Goal: Task Accomplishment & Management: Use online tool/utility

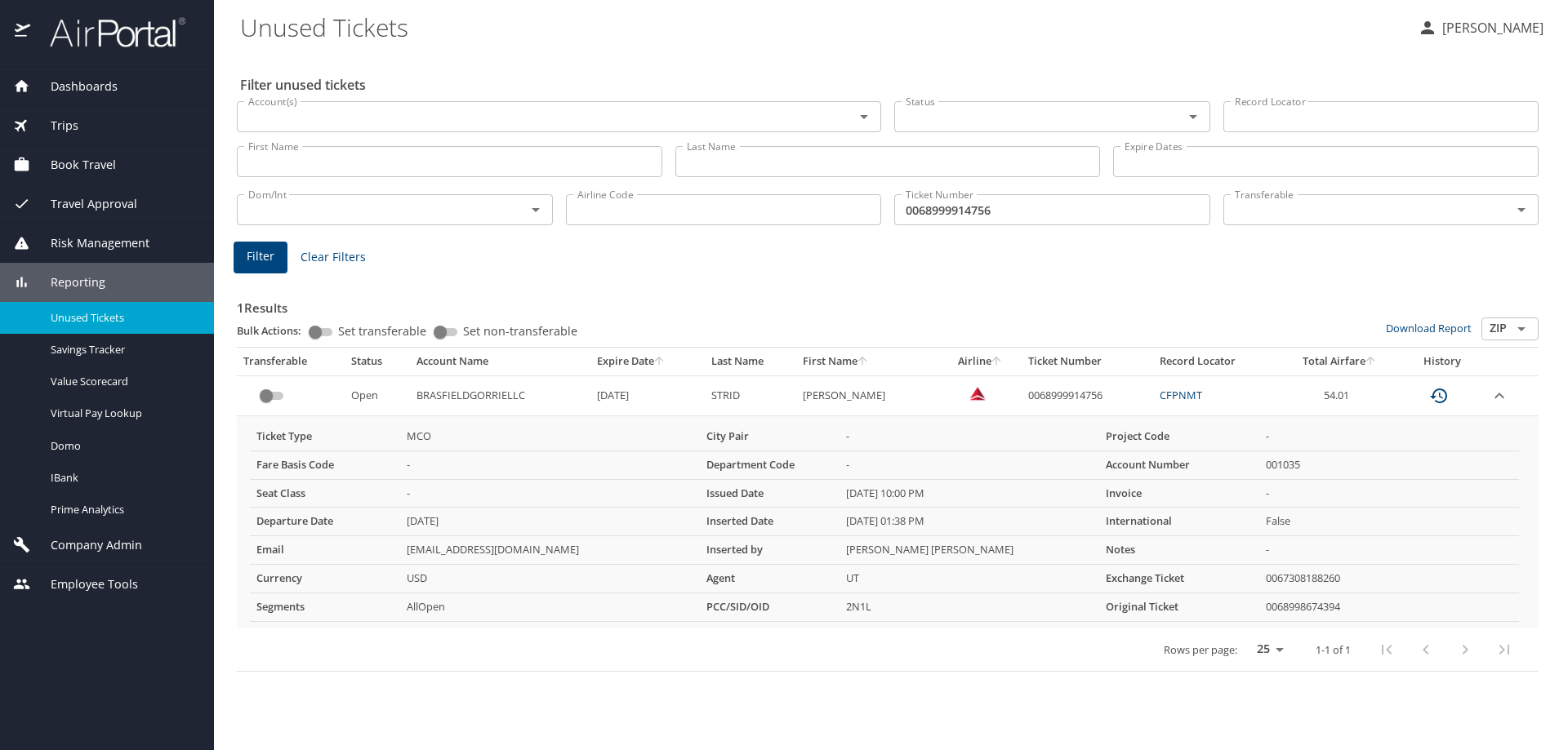
click at [54, 127] on span "Trips" at bounding box center [54, 125] width 48 height 18
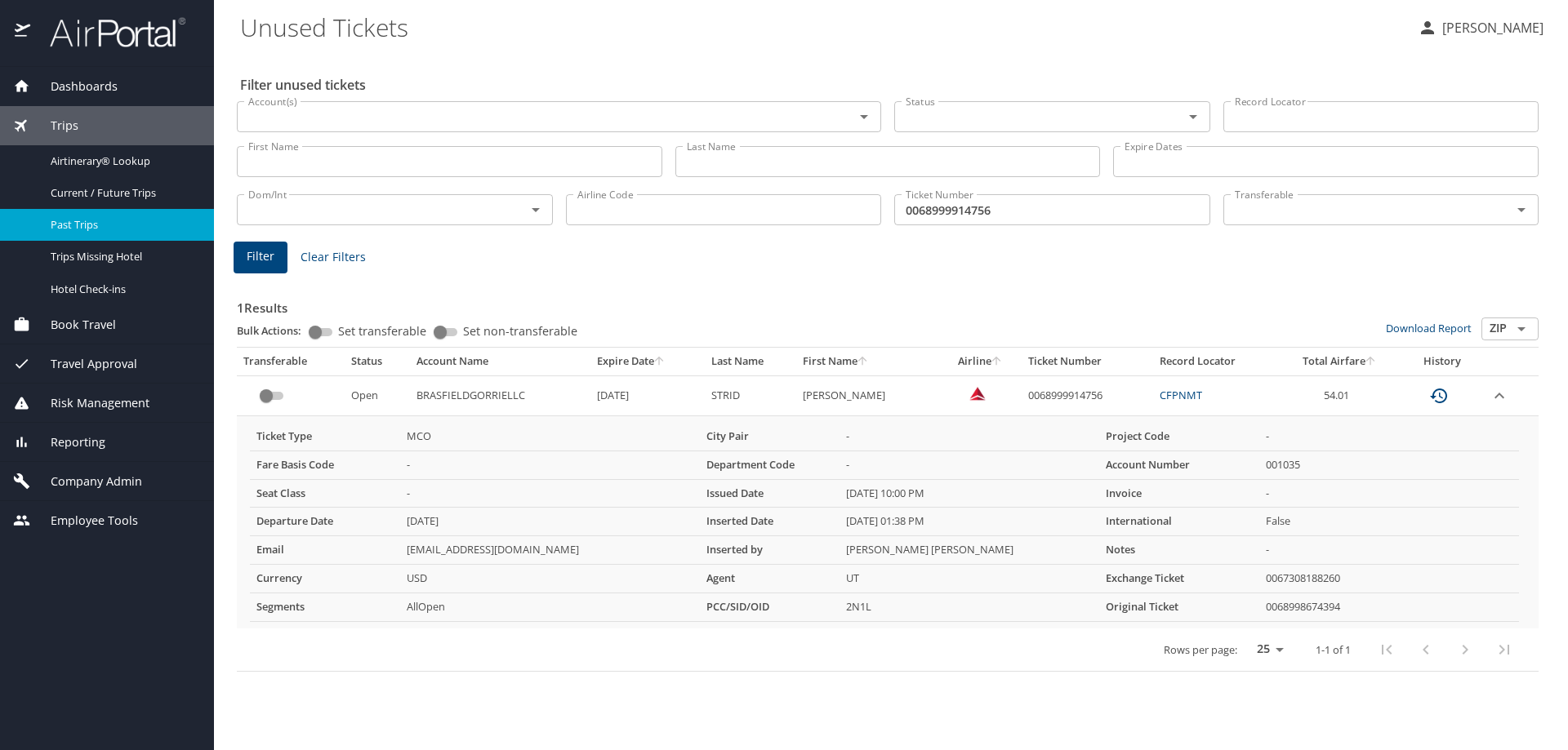
click at [78, 220] on span "Past Trips" at bounding box center [122, 225] width 143 height 15
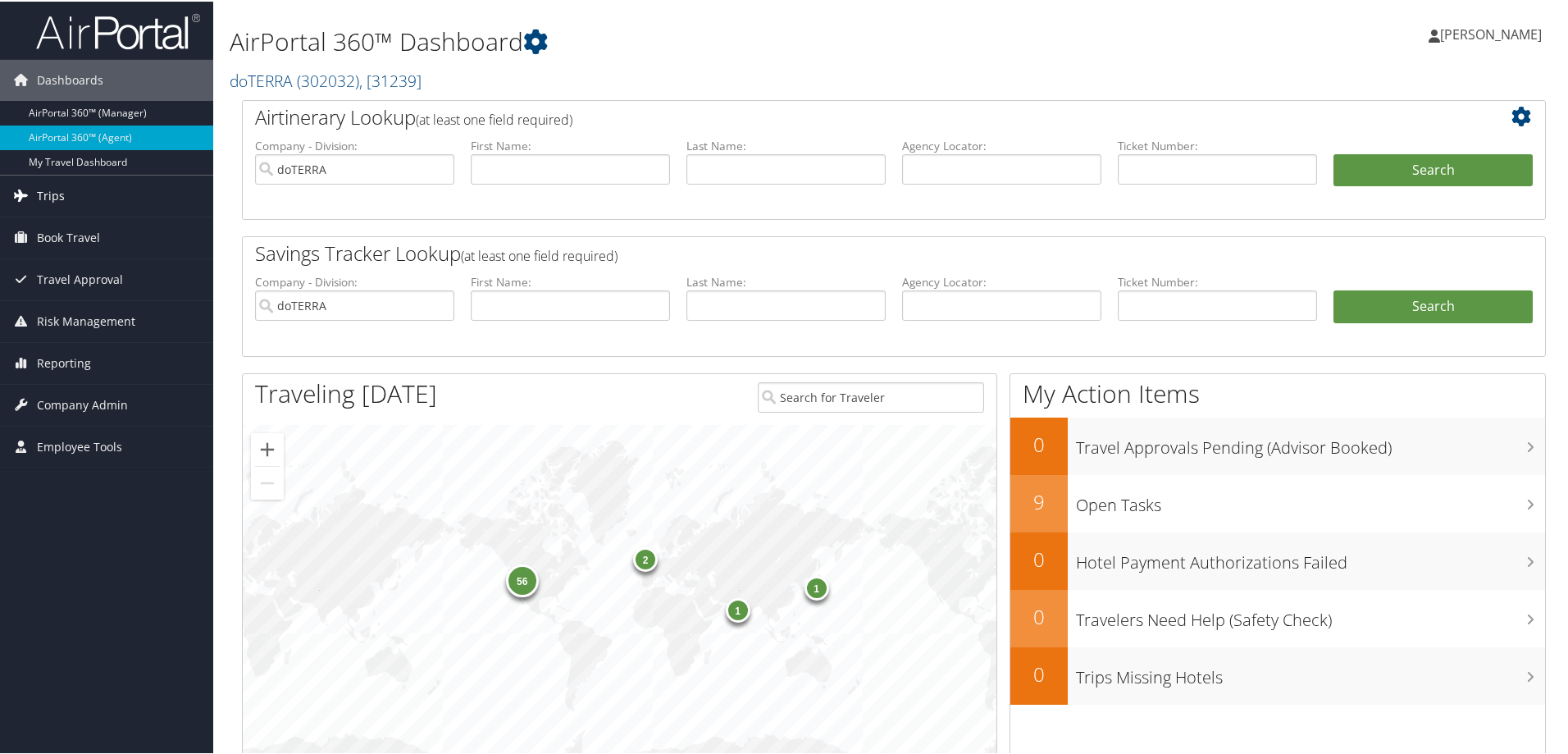
click at [51, 192] on span "Trips" at bounding box center [50, 194] width 28 height 41
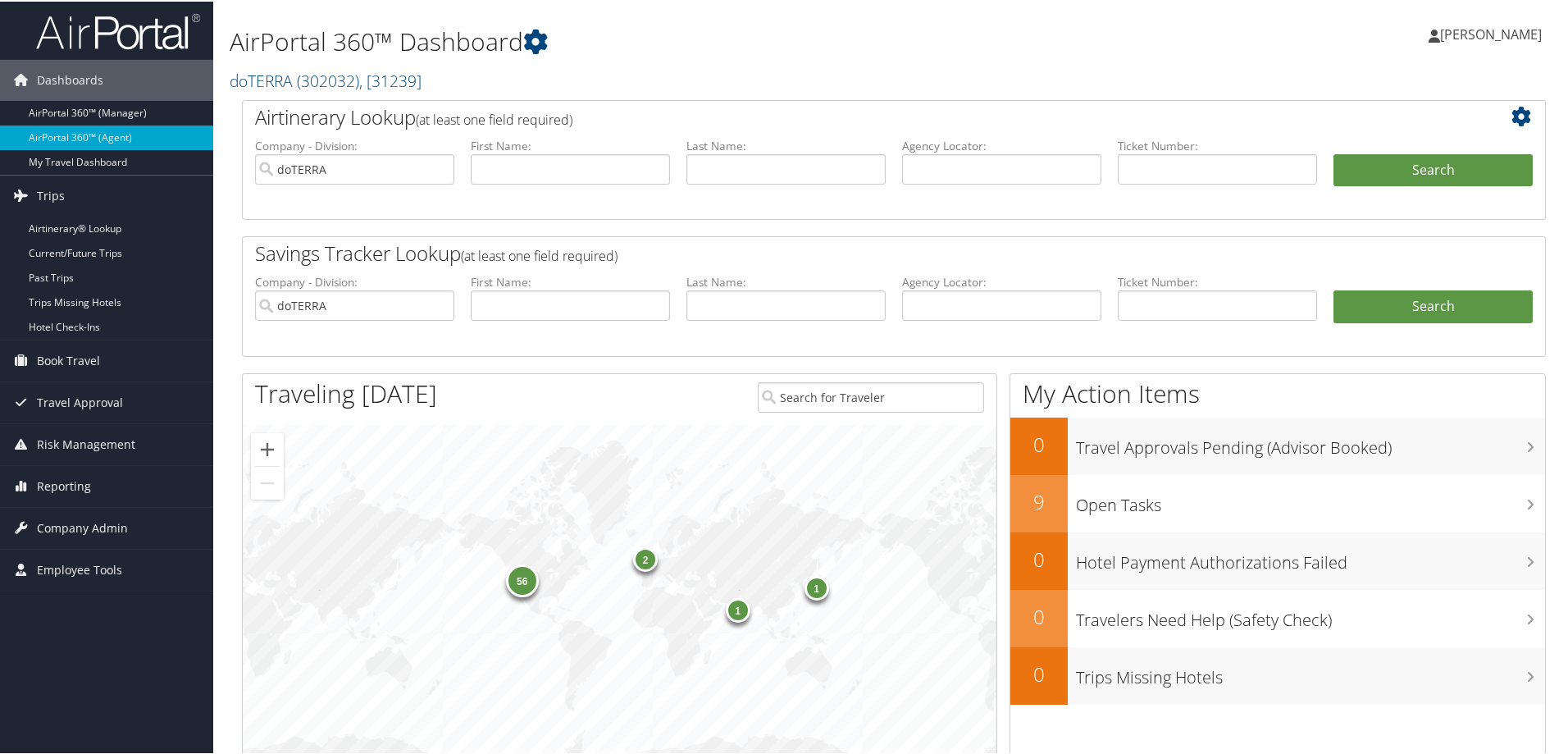
drag, startPoint x: 51, startPoint y: 282, endPoint x: 487, endPoint y: 216, distance: 441.0
click at [51, 281] on link "Past Trips" at bounding box center [106, 276] width 214 height 24
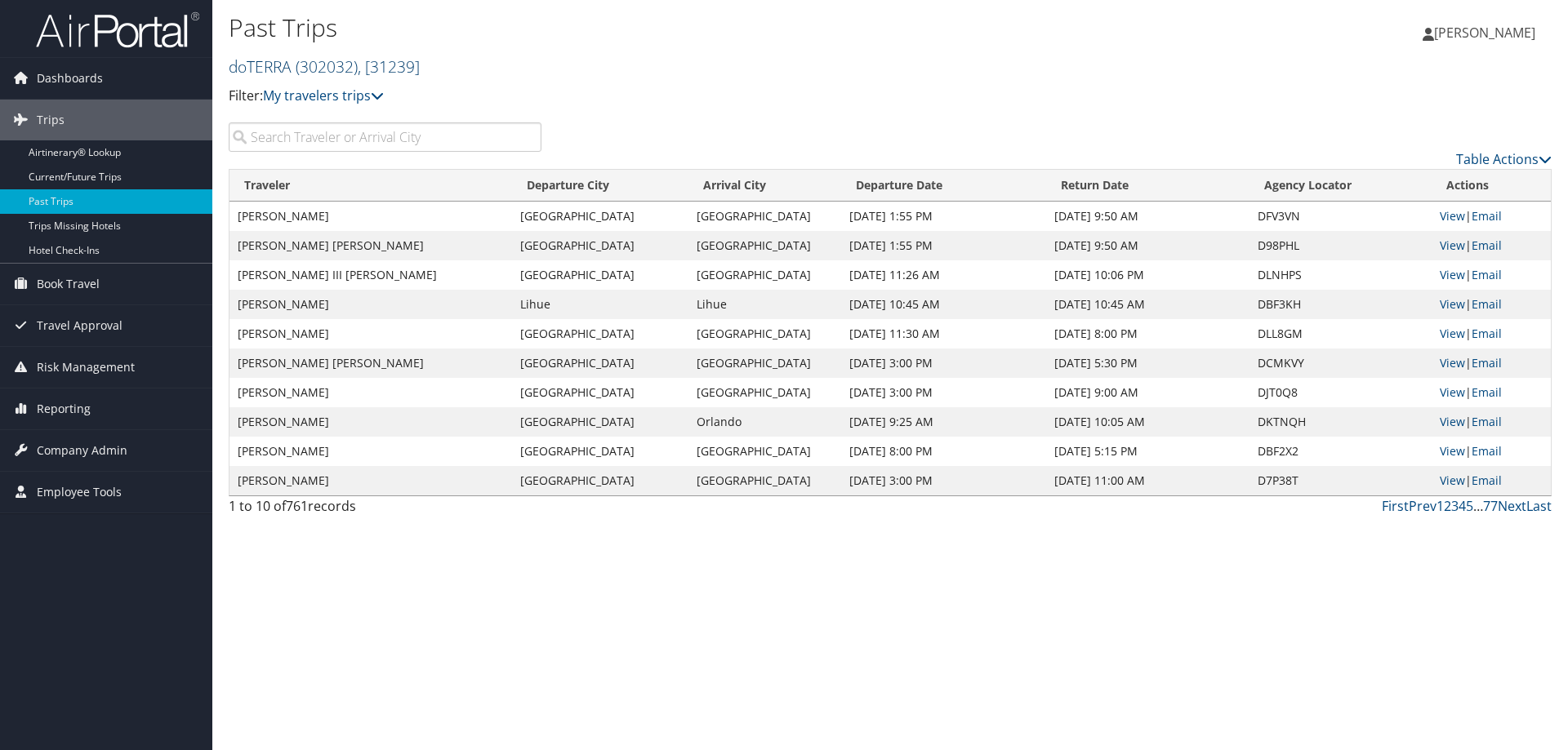
click at [419, 62] on span ", [ 31239 ]" at bounding box center [389, 66] width 63 height 22
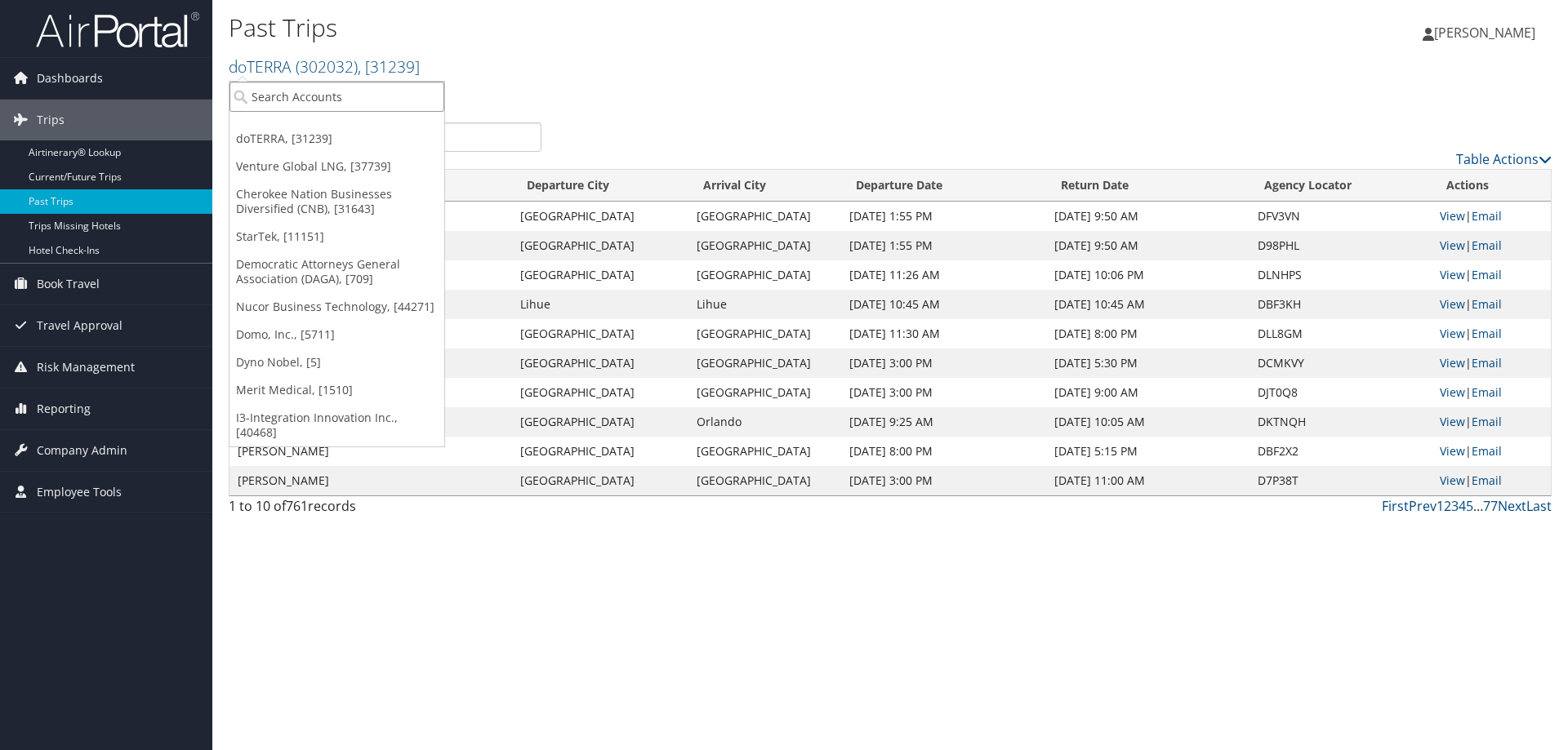
click at [383, 94] on input "search" at bounding box center [337, 96] width 215 height 30
type input "agres"
click at [358, 122] on div "AgReserves Inc (301103), [30059]" at bounding box center [348, 126] width 257 height 14
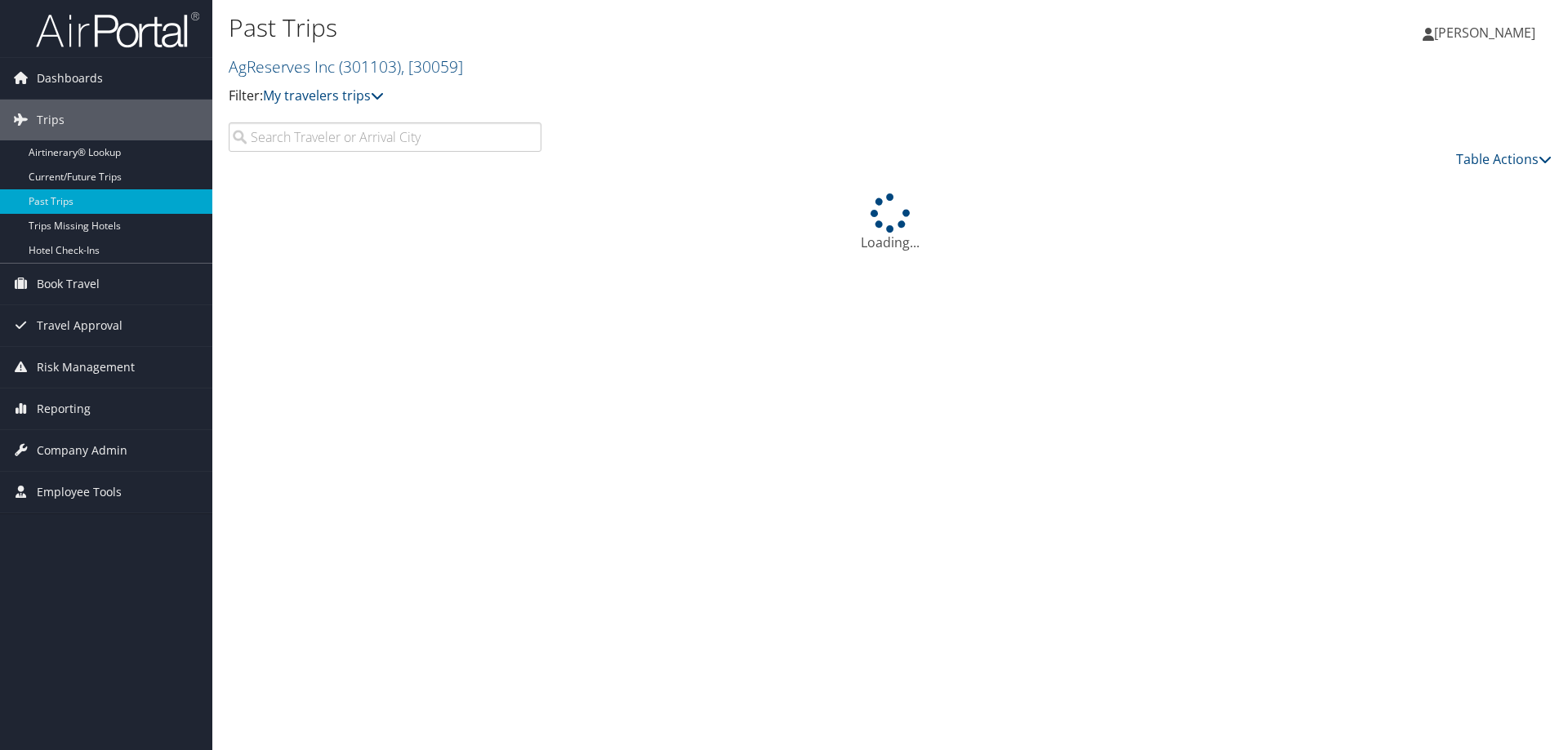
click at [366, 136] on input "search" at bounding box center [385, 137] width 313 height 30
paste input "D9NQC3"
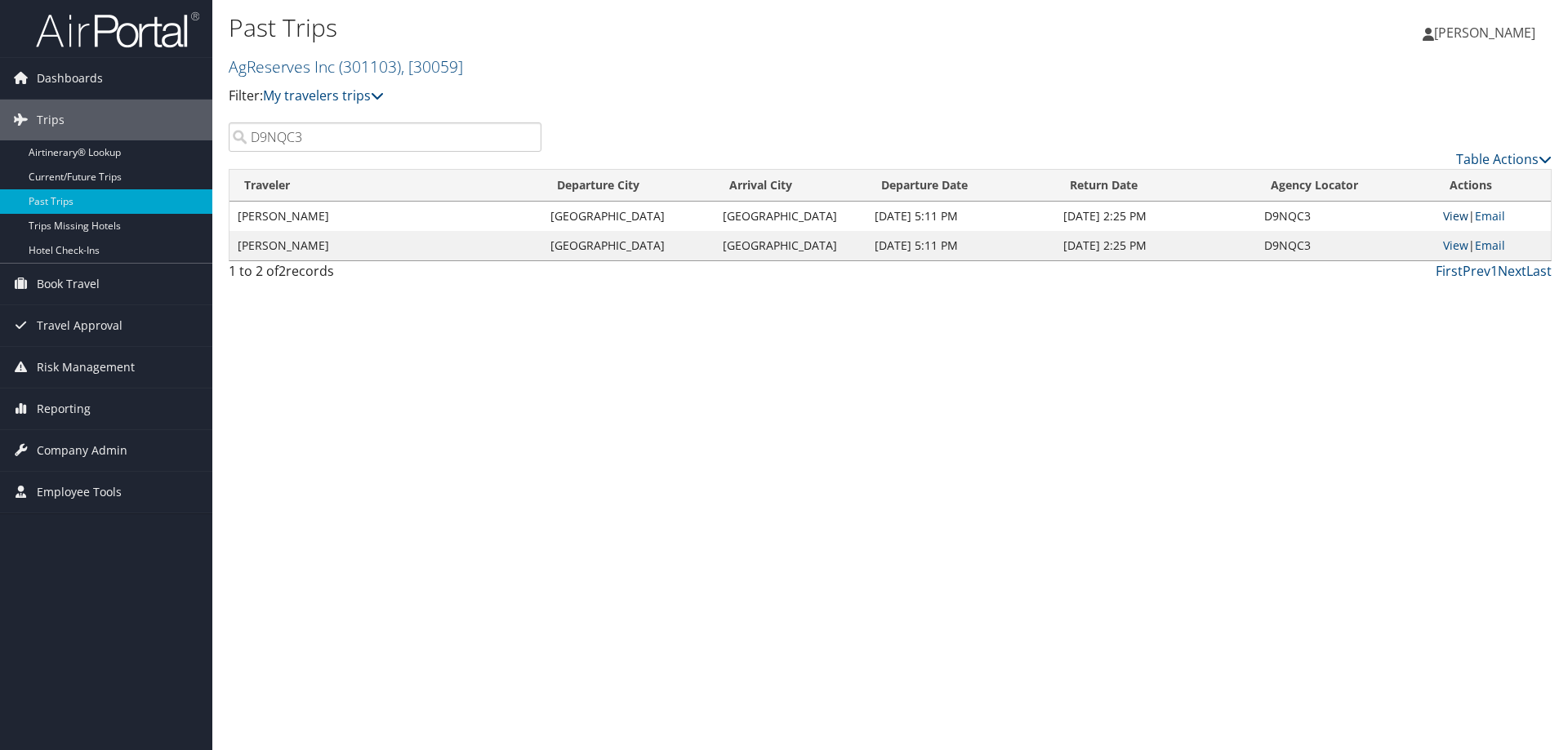
type input "D9NQC3"
click at [1446, 213] on link "View" at bounding box center [1455, 215] width 25 height 15
click at [1454, 243] on link "View" at bounding box center [1455, 245] width 25 height 15
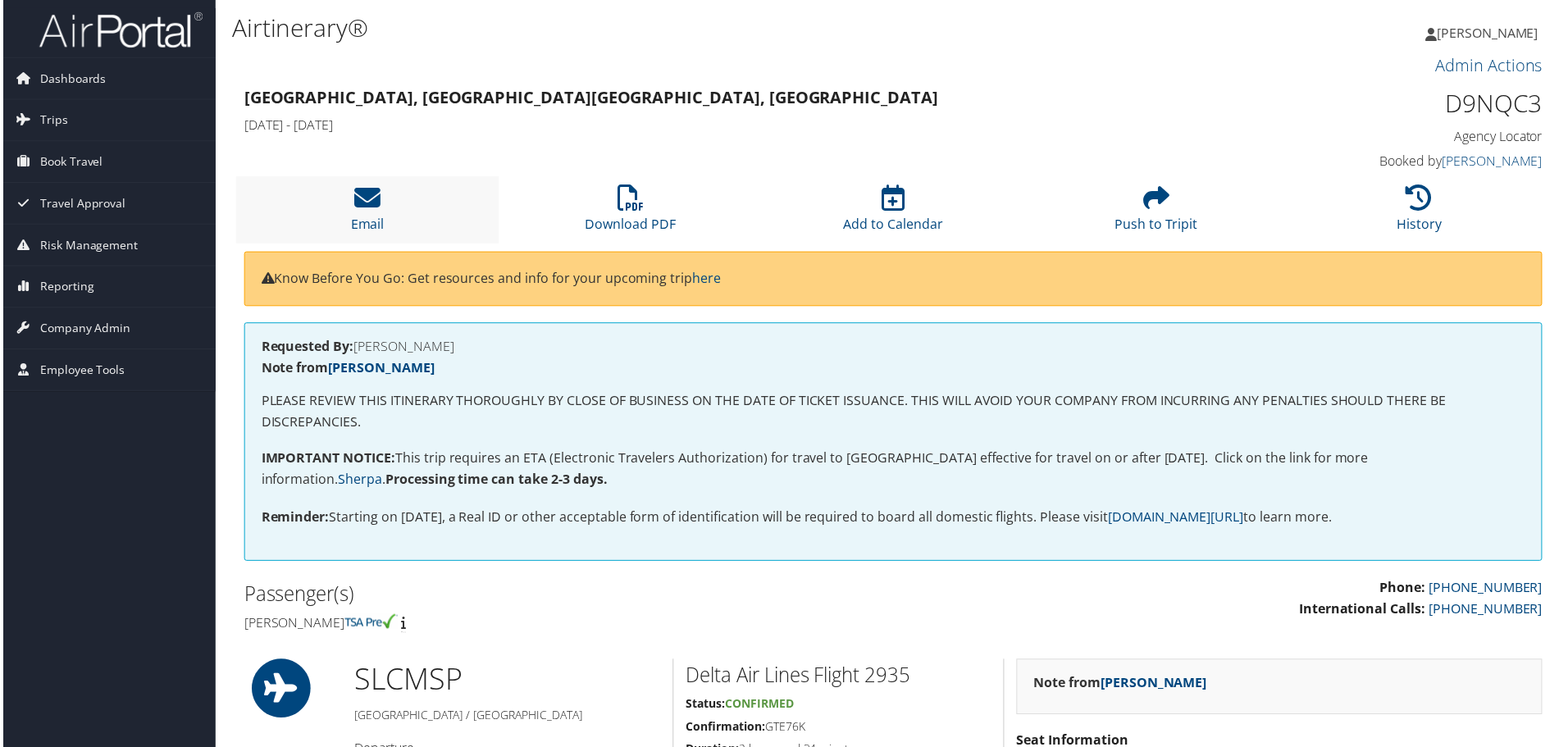
click at [410, 207] on li "Email" at bounding box center [365, 210] width 264 height 67
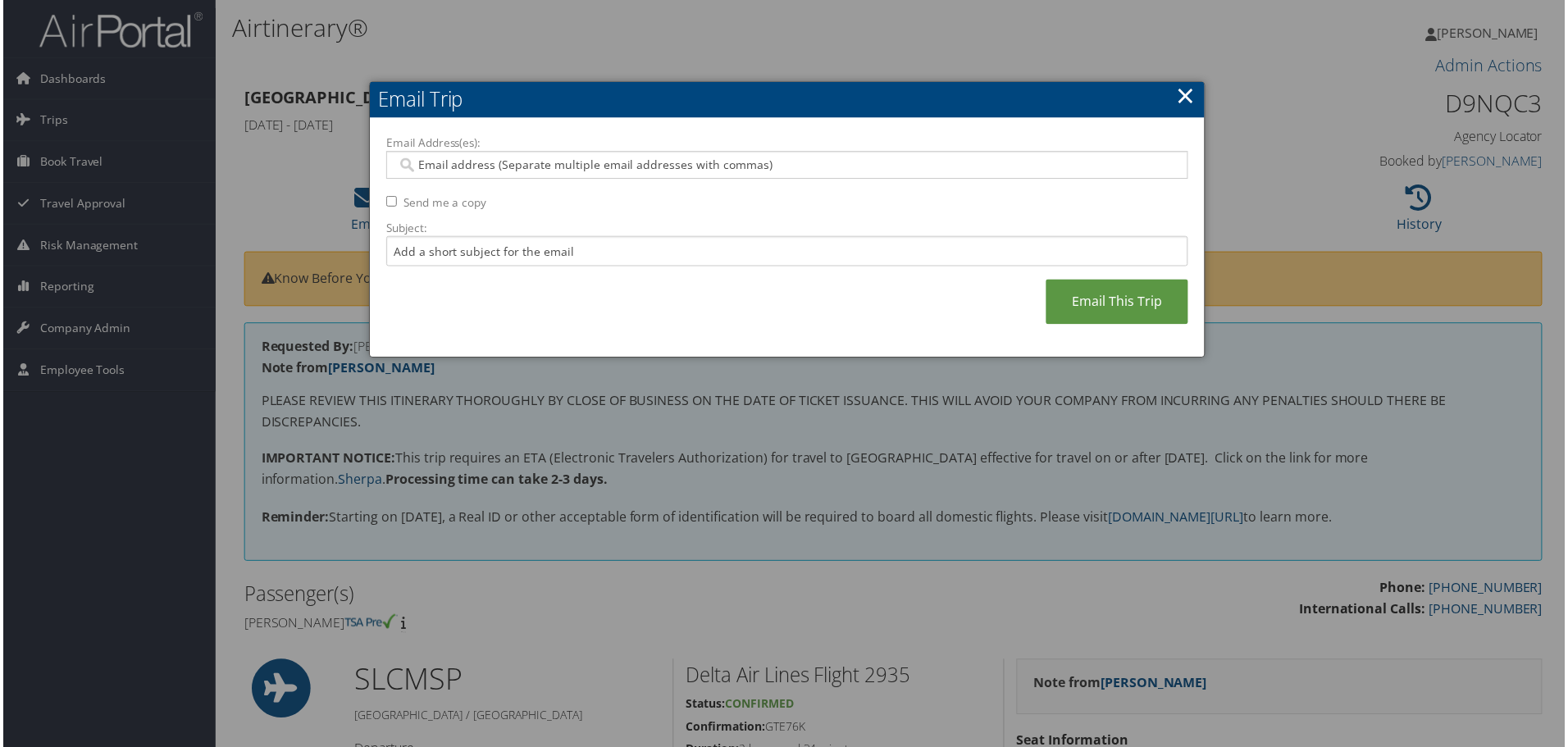
click at [506, 160] on input "Email Address(es):" at bounding box center [786, 165] width 784 height 16
type input "[EMAIL_ADDRESS][DOMAIN_NAME]"
drag, startPoint x: 563, startPoint y: 164, endPoint x: 396, endPoint y: 167, distance: 167.0
click at [396, 167] on input "[EMAIL_ADDRESS][DOMAIN_NAME]" at bounding box center [786, 165] width 784 height 16
click at [583, 165] on input "Email Address(es):" at bounding box center [786, 165] width 784 height 16
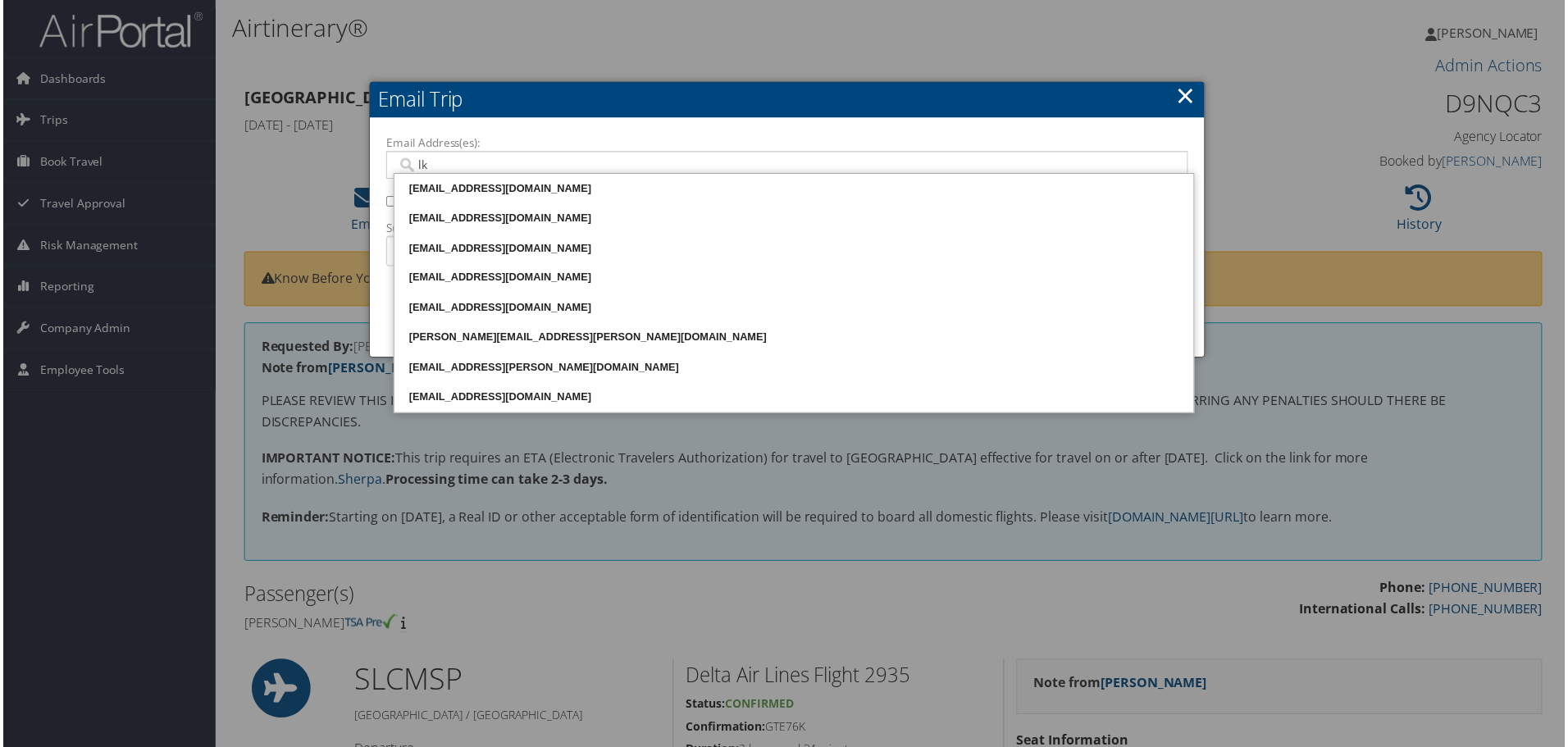
type input "l"
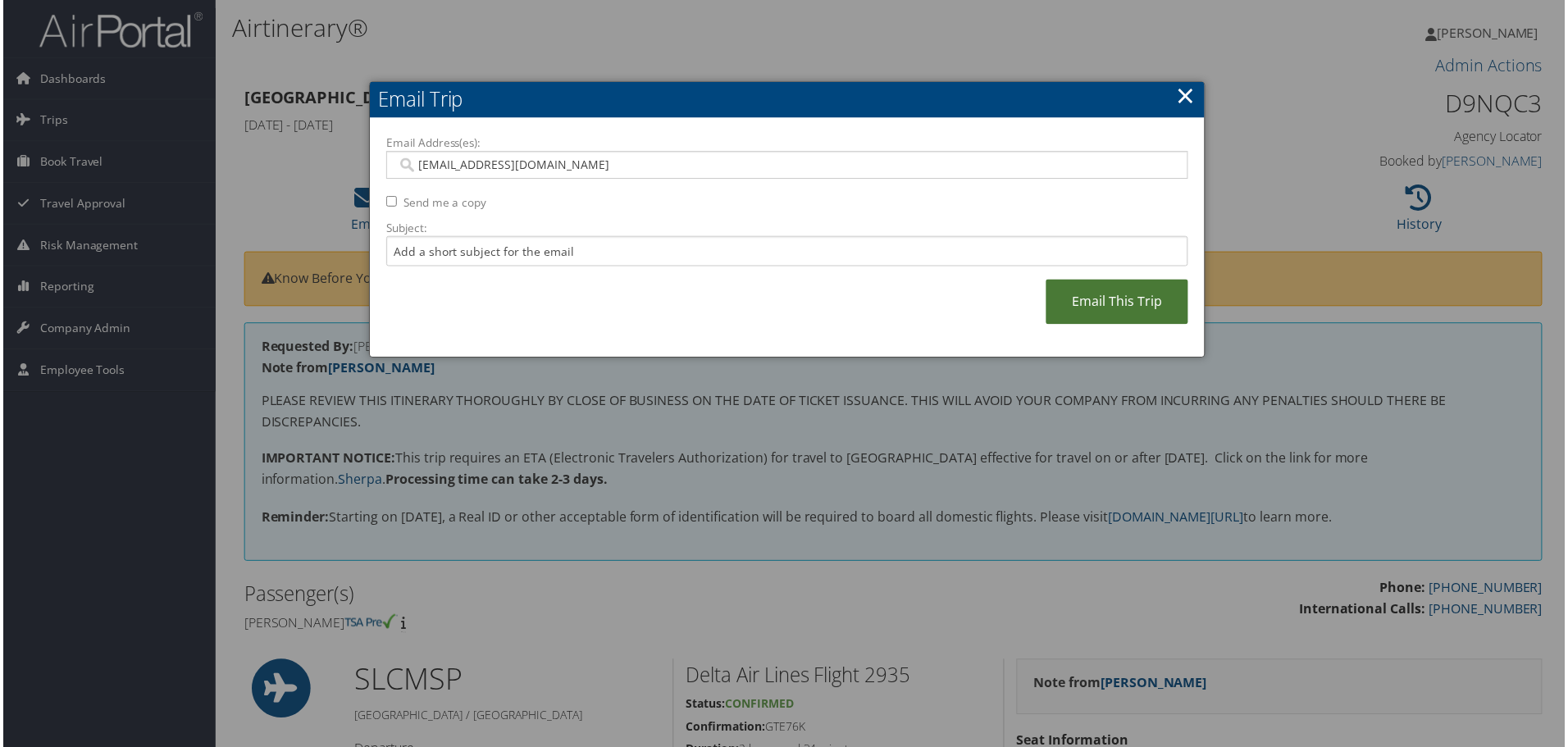
type input "[EMAIL_ADDRESS][DOMAIN_NAME]"
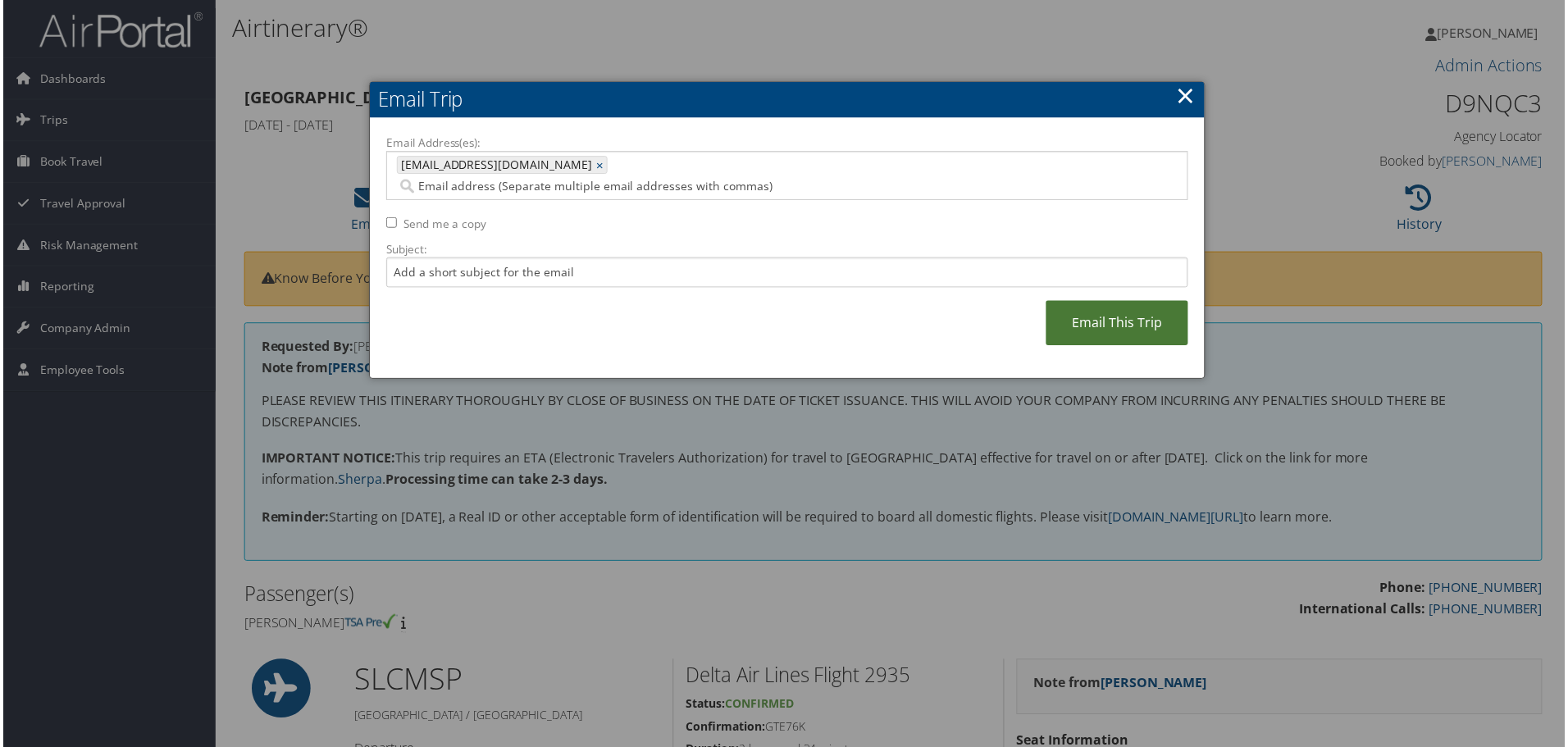
click at [1110, 302] on link "Email This Trip" at bounding box center [1119, 324] width 143 height 45
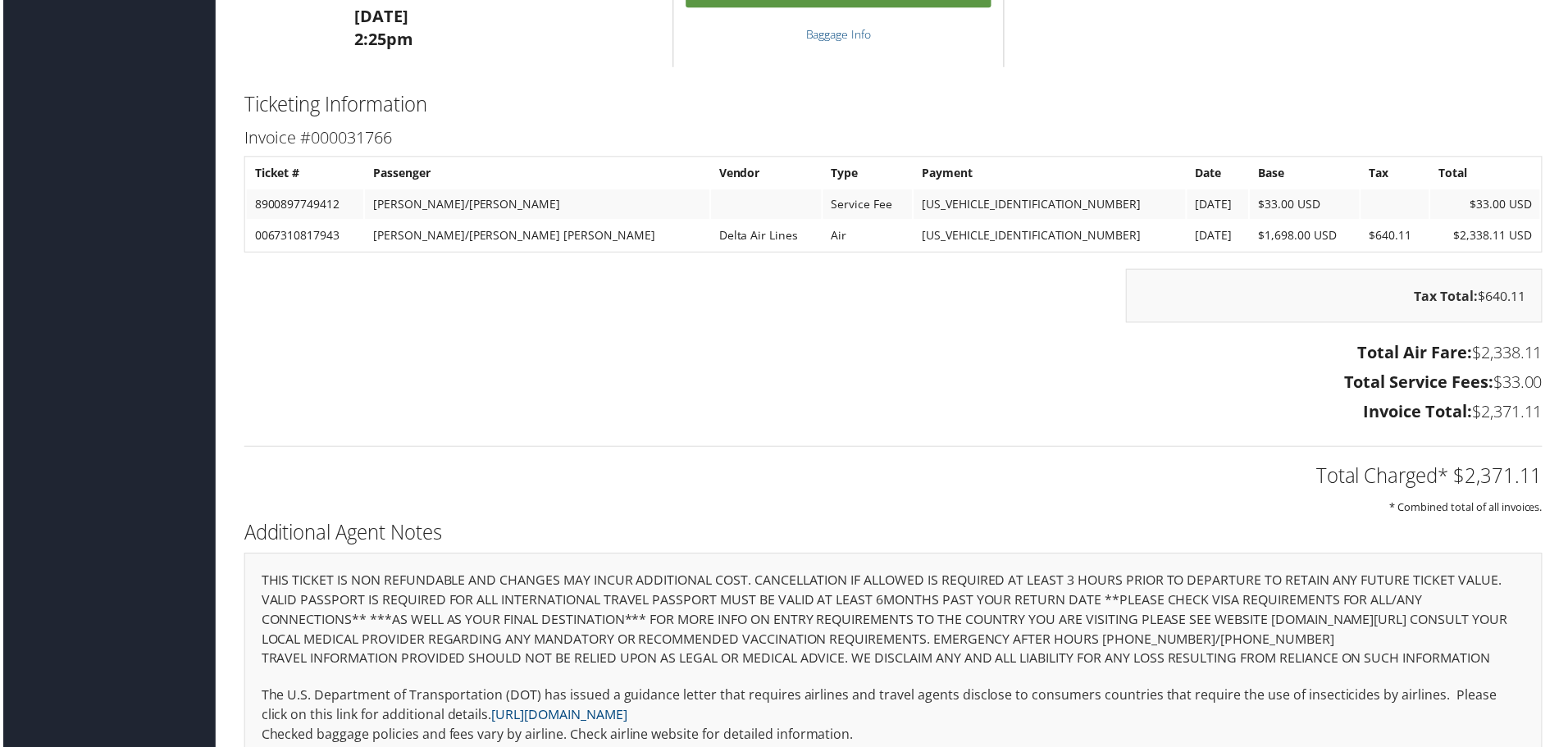
scroll to position [1838, 0]
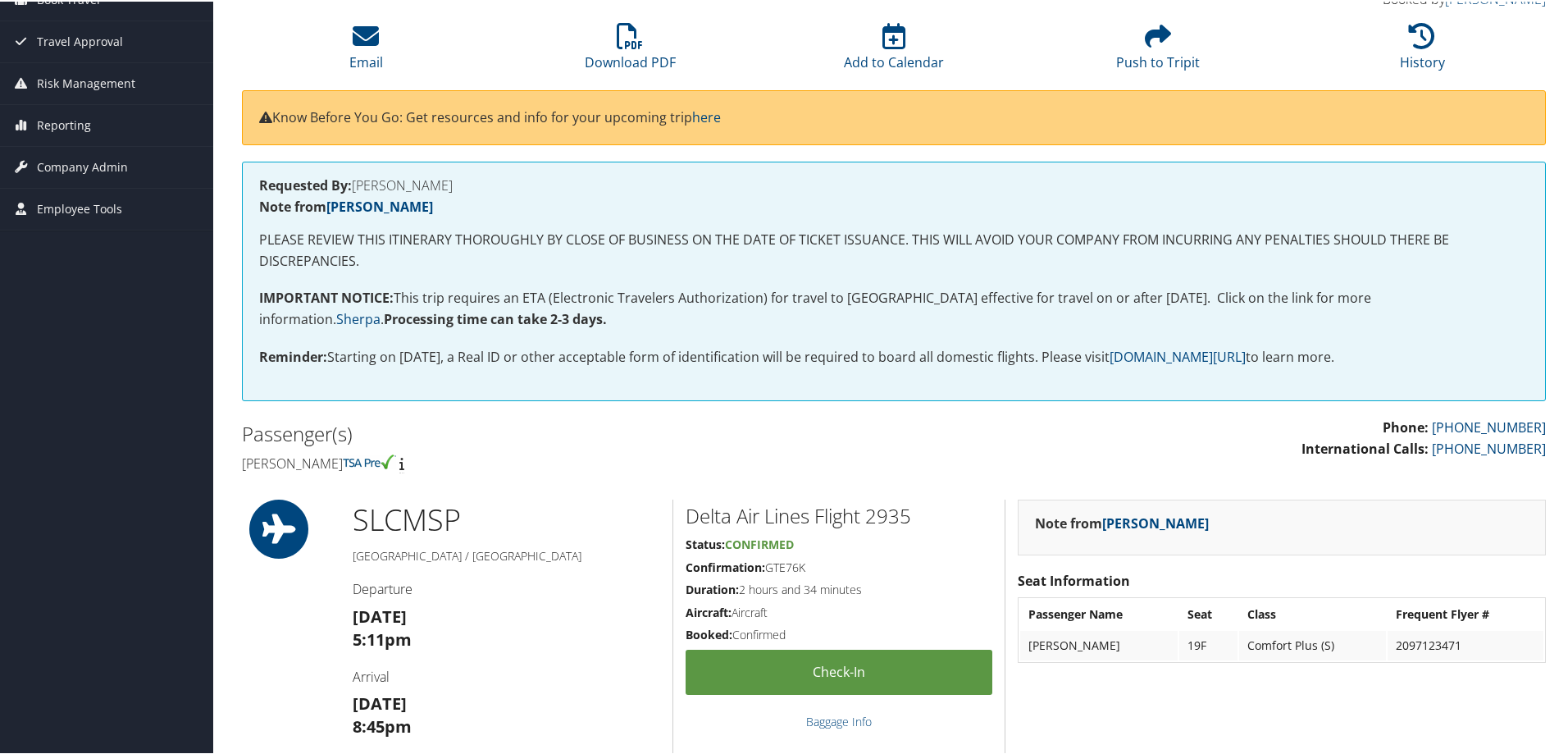
scroll to position [85, 0]
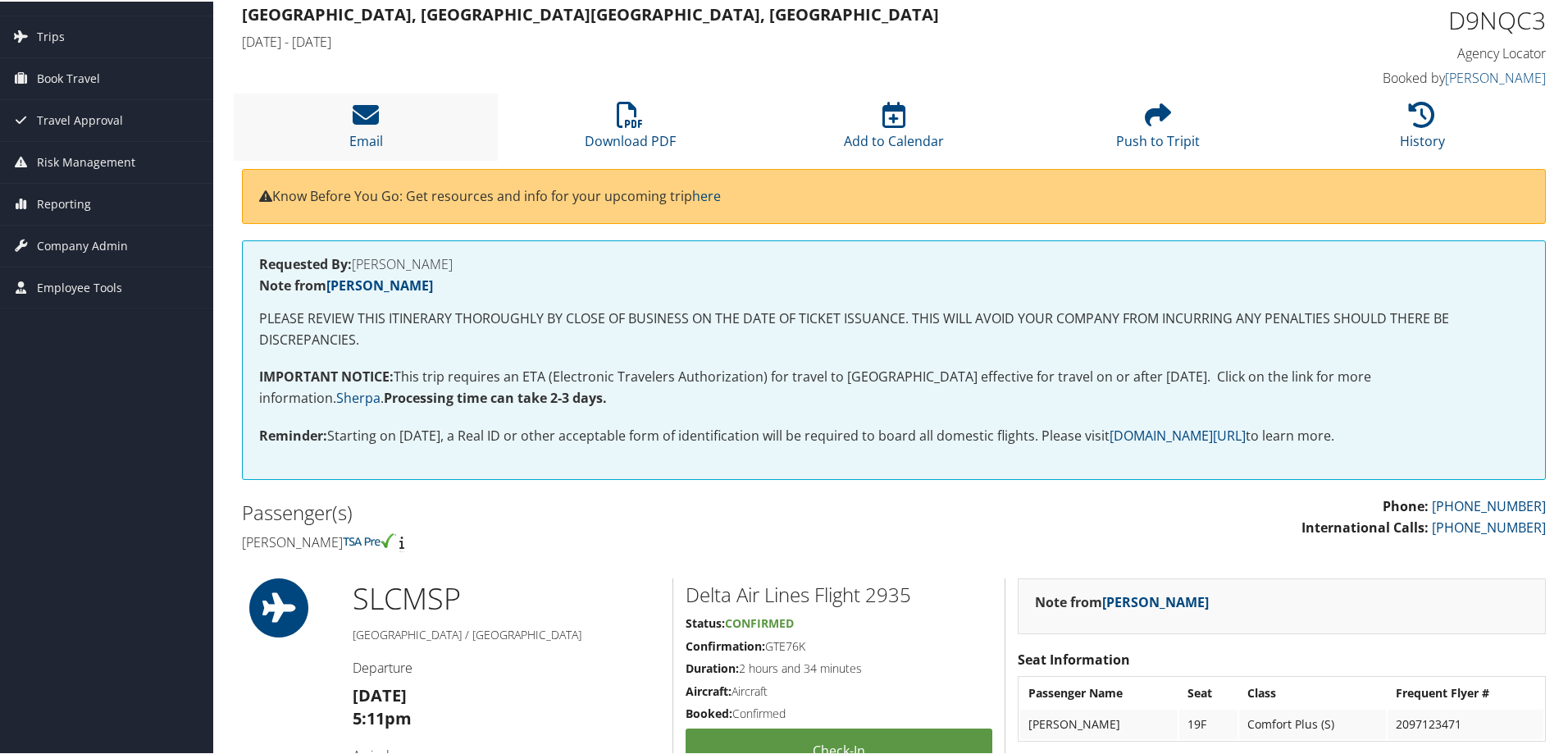
click at [393, 133] on li "Email" at bounding box center [365, 125] width 264 height 67
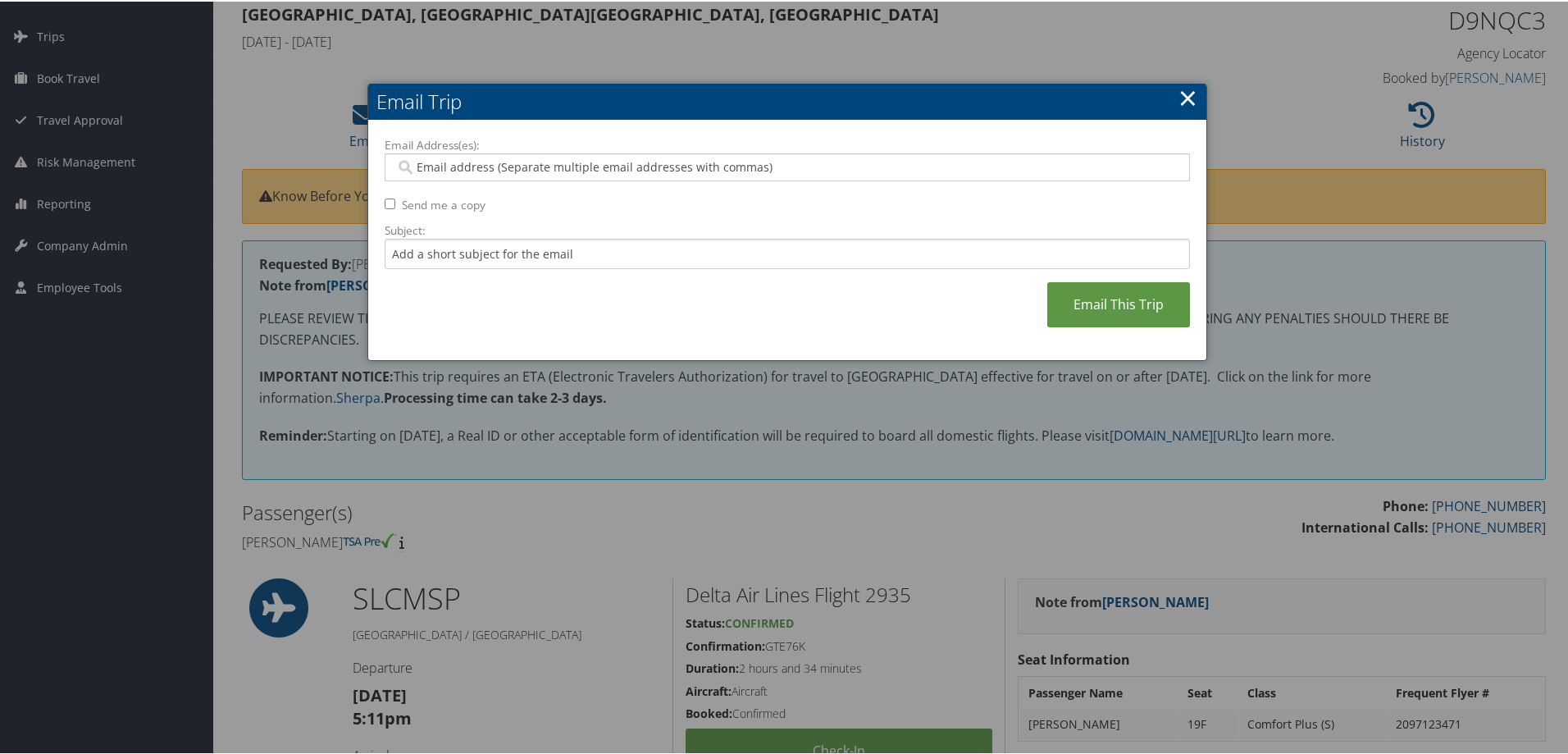
click at [478, 163] on input "Email Address(es):" at bounding box center [786, 165] width 784 height 16
type input "kbennett@agreser"
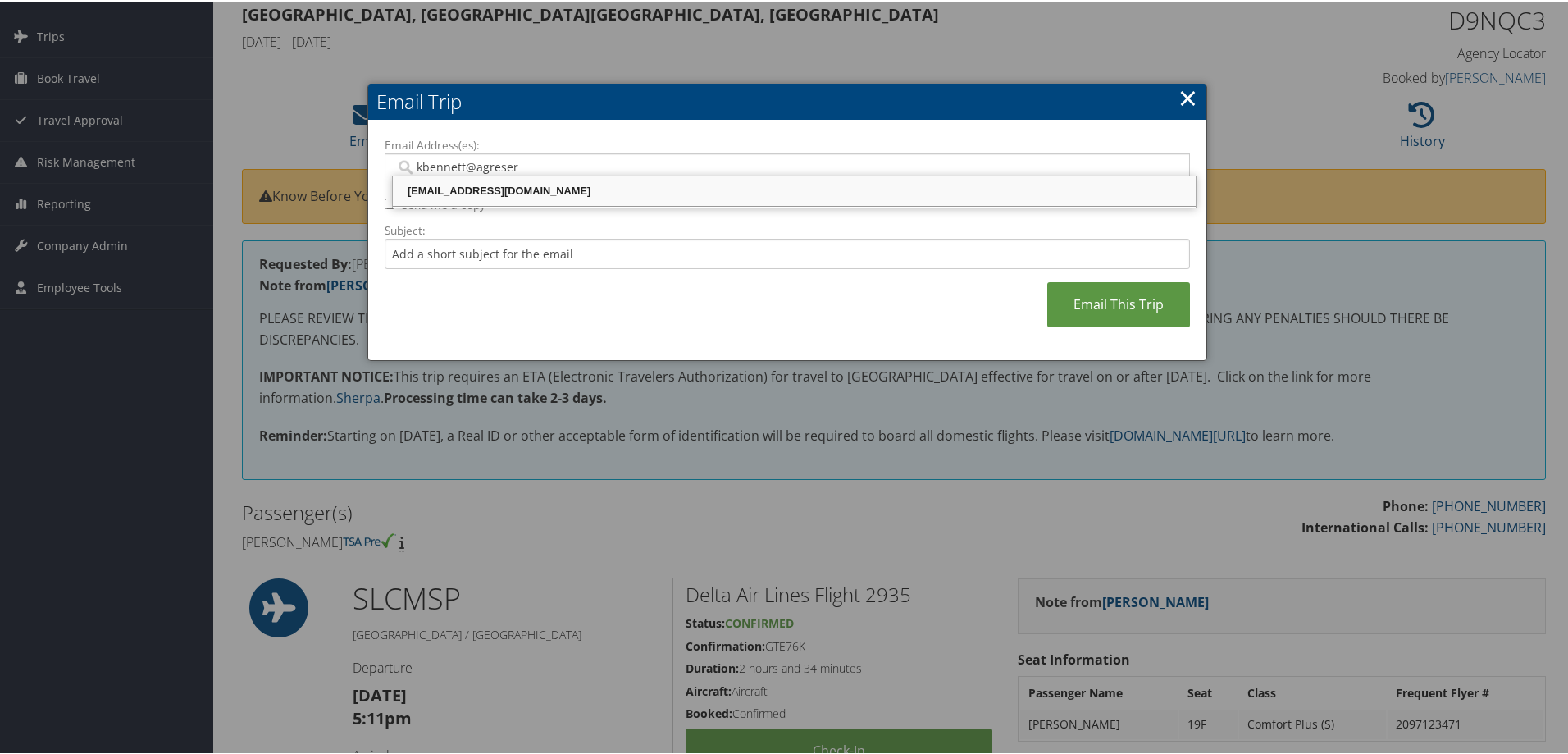
drag, startPoint x: 480, startPoint y: 182, endPoint x: 490, endPoint y: 192, distance: 14.1
click at [480, 182] on div "[EMAIL_ADDRESS][DOMAIN_NAME]" at bounding box center [794, 189] width 798 height 16
type input "[EMAIL_ADDRESS][DOMAIN_NAME]"
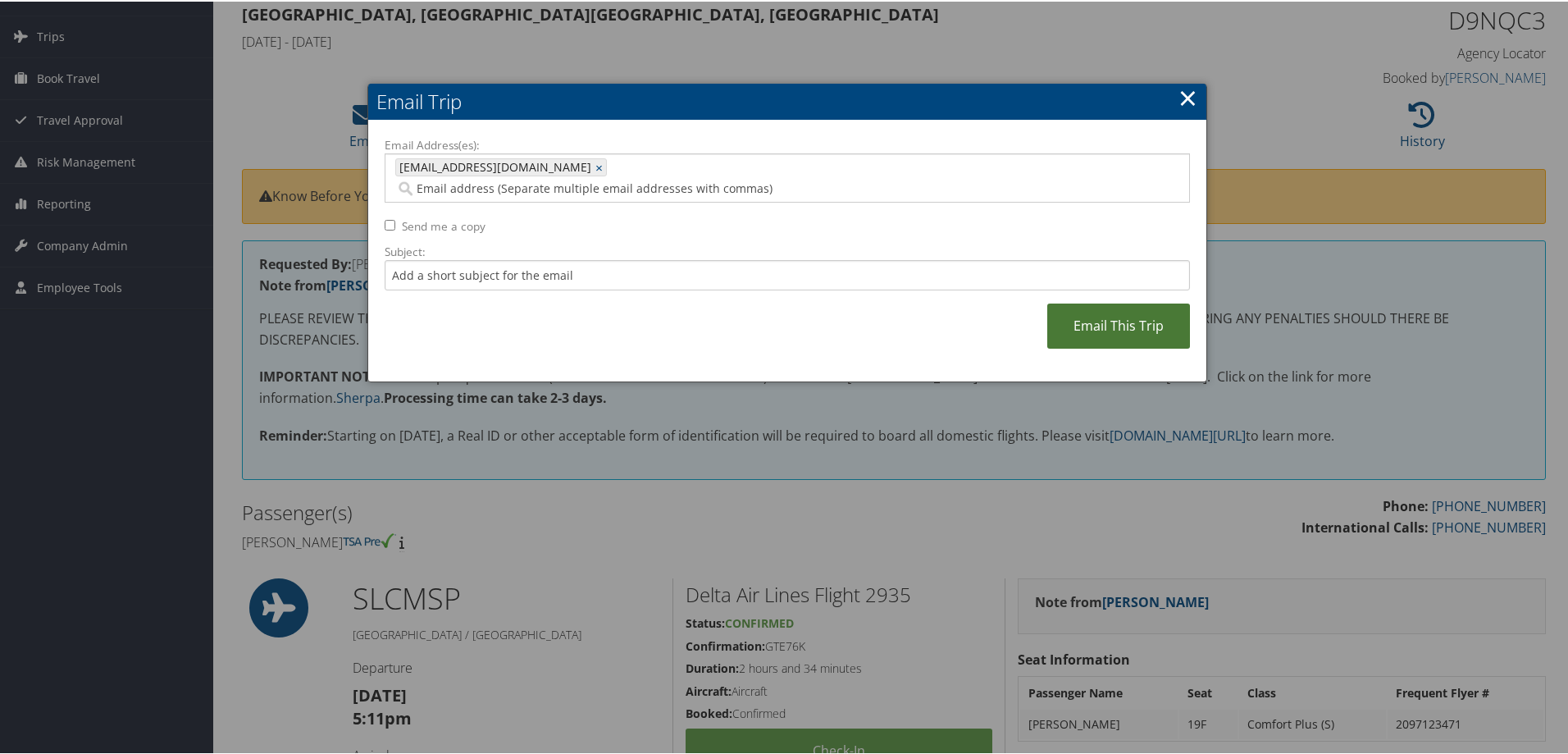
click at [1081, 312] on link "Email This Trip" at bounding box center [1119, 324] width 143 height 45
